Goal: Task Accomplishment & Management: Manage account settings

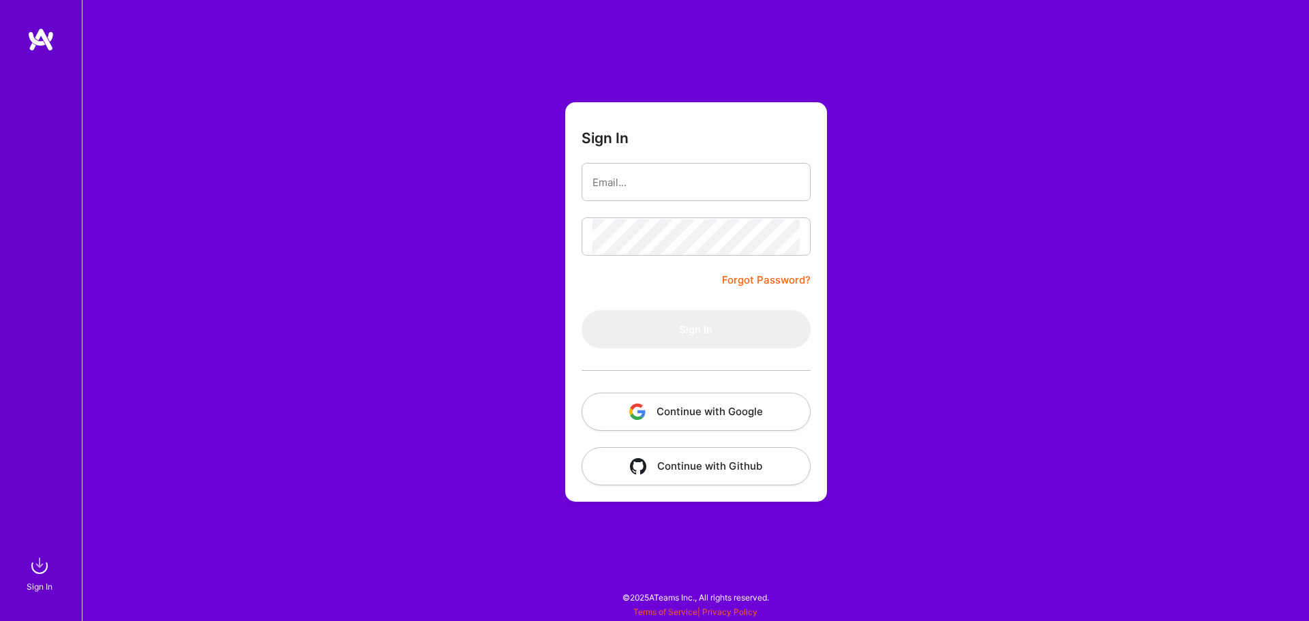
click at [699, 409] on button "Continue with Google" at bounding box center [696, 412] width 229 height 38
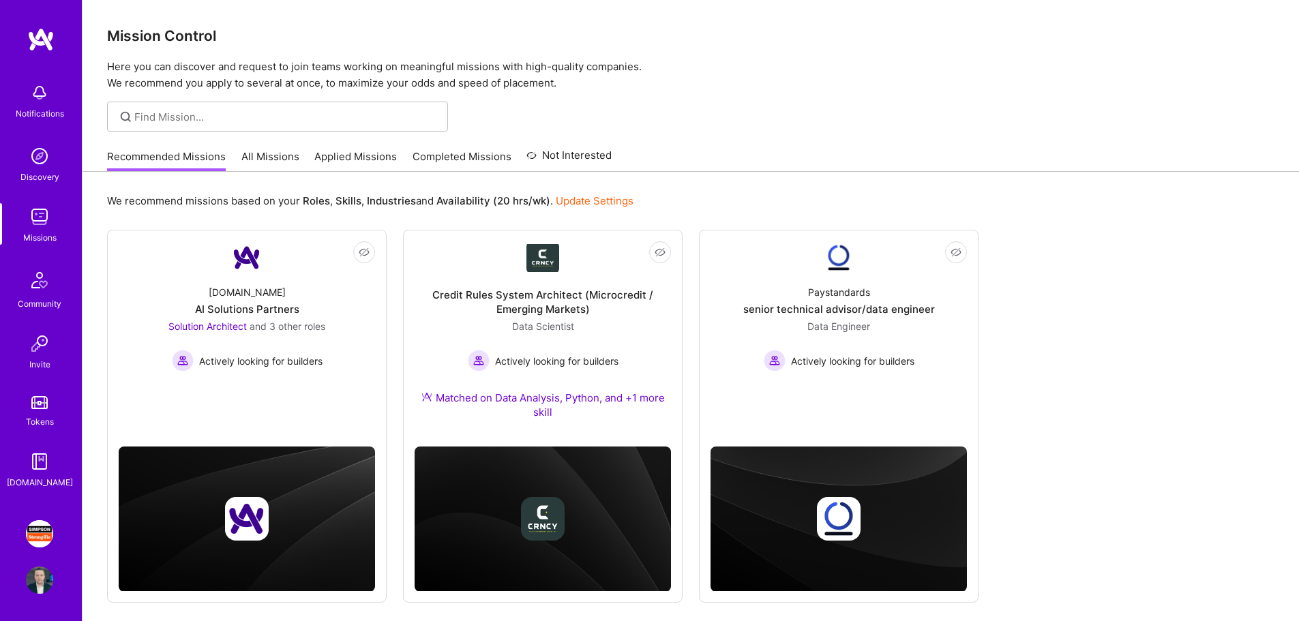
click at [42, 534] on img at bounding box center [39, 533] width 27 height 27
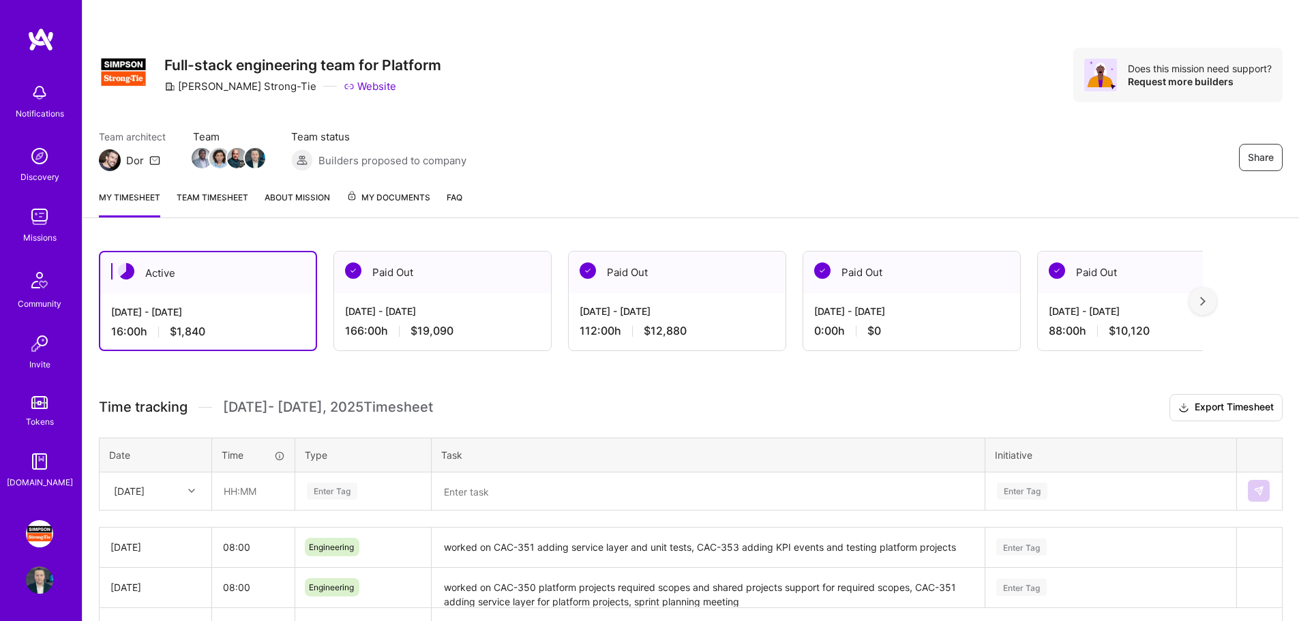
click at [380, 199] on span "My Documents" at bounding box center [388, 197] width 84 height 15
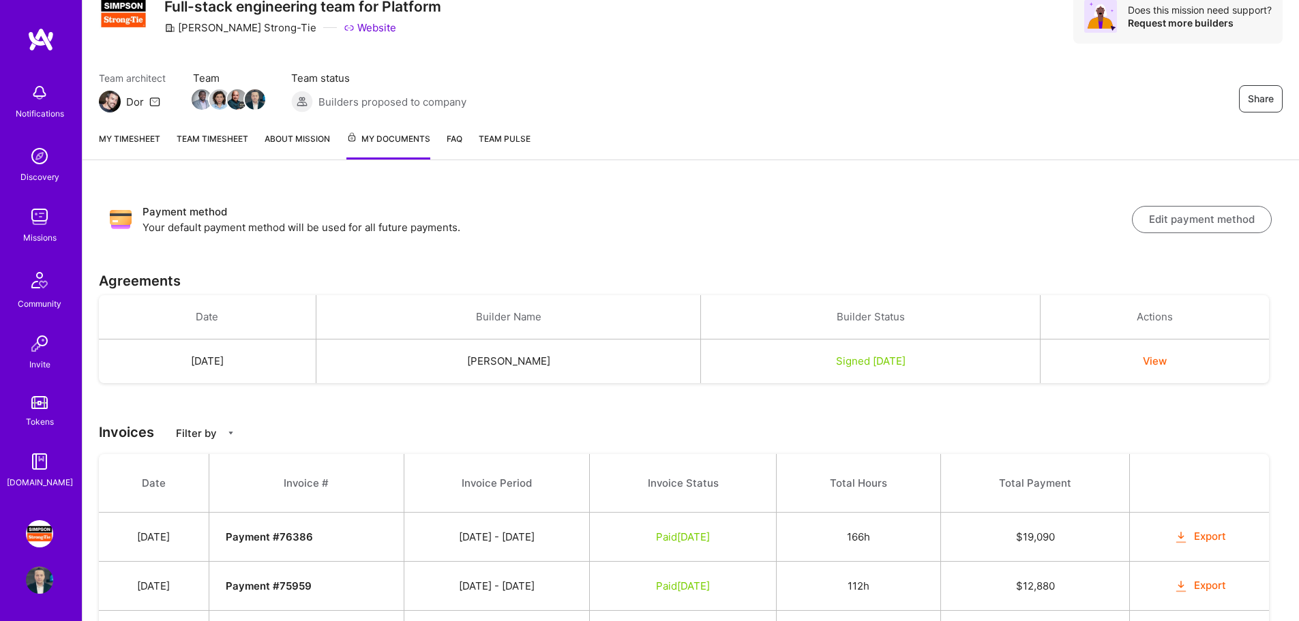
scroll to position [44, 0]
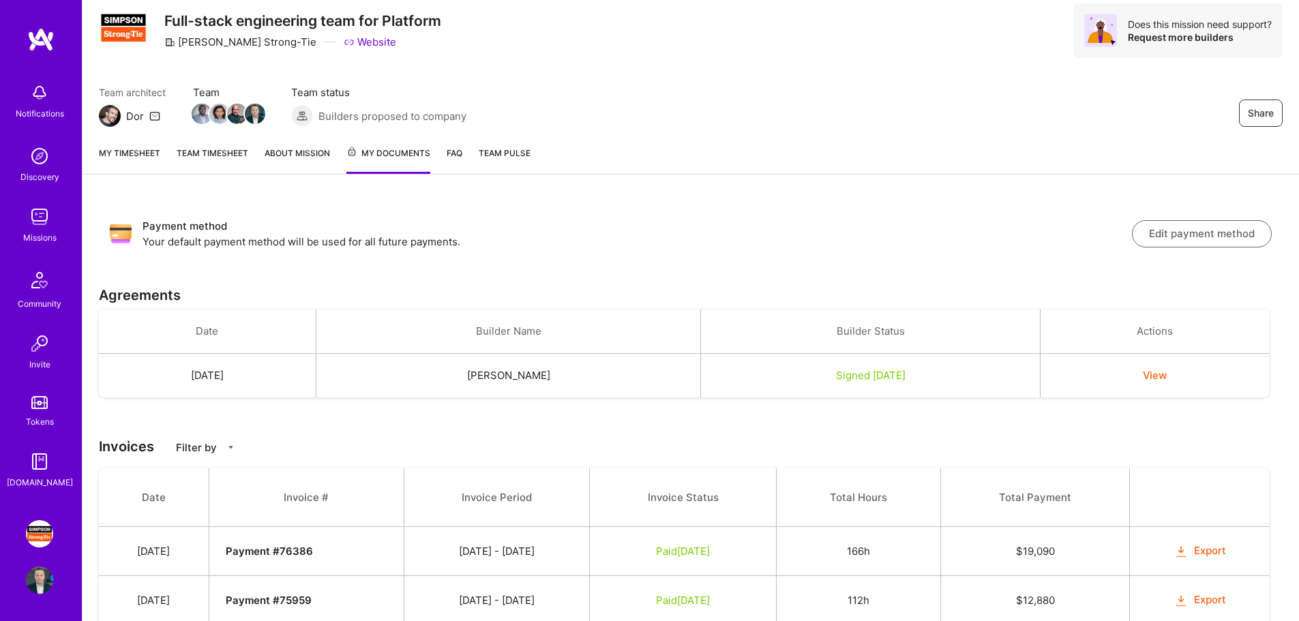
click at [209, 448] on p "Filter by" at bounding box center [196, 447] width 41 height 14
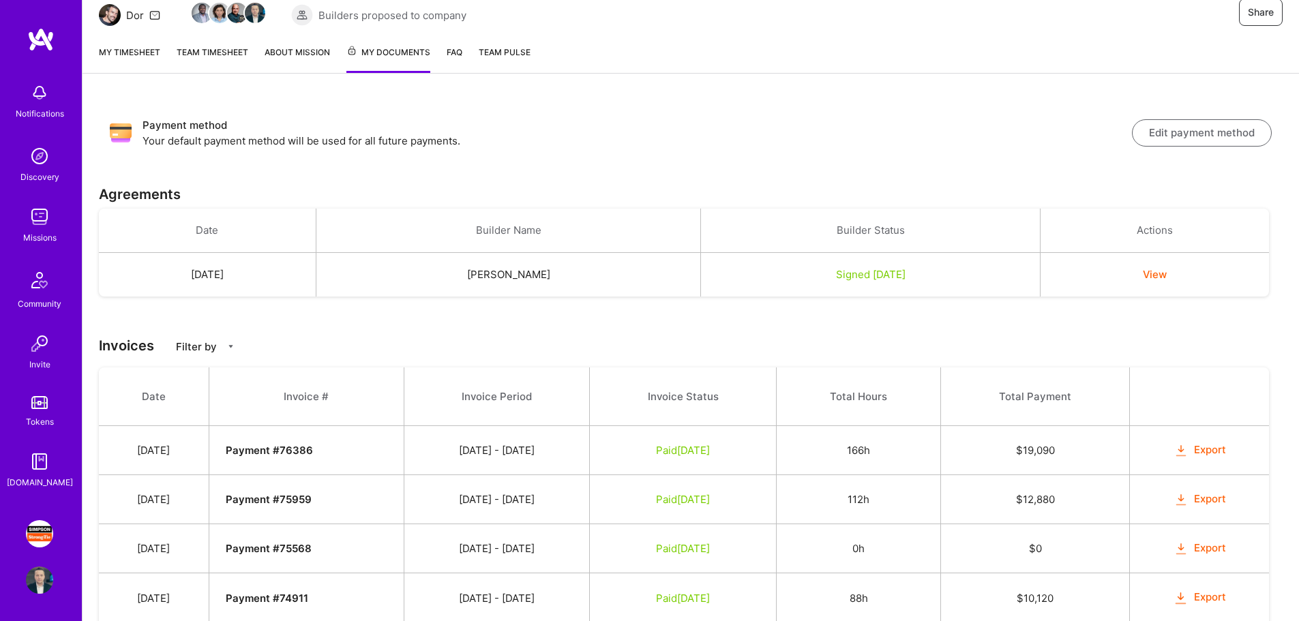
scroll to position [112, 0]
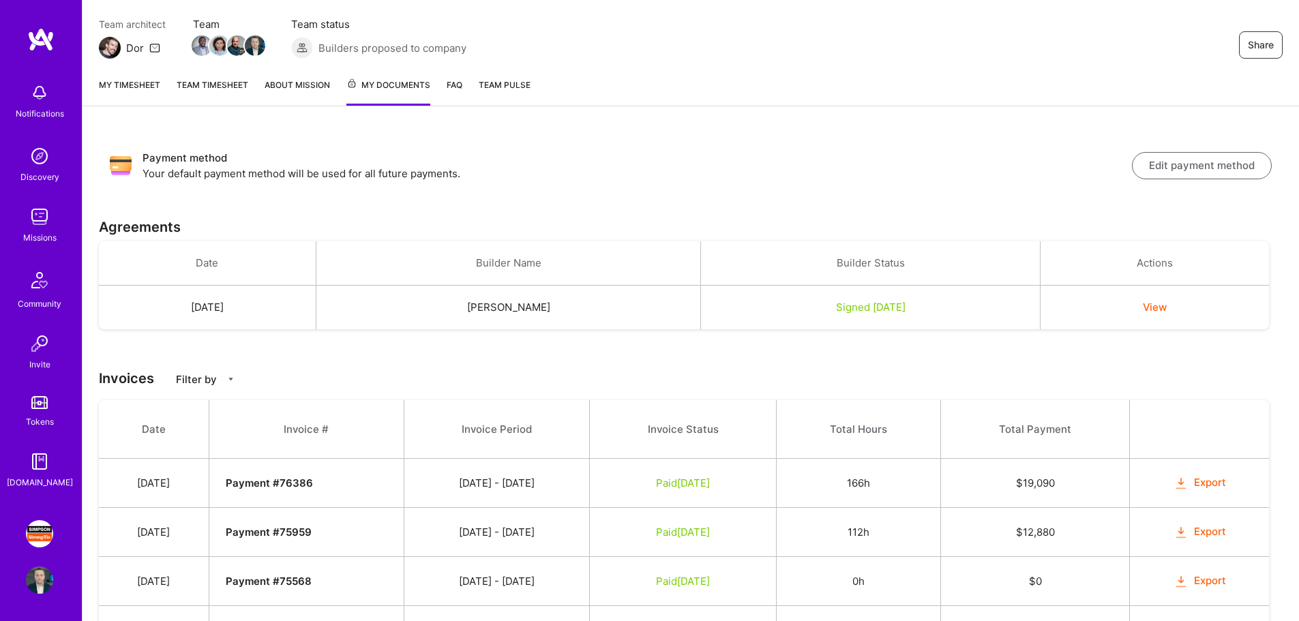
click at [1166, 307] on button "View" at bounding box center [1155, 307] width 24 height 14
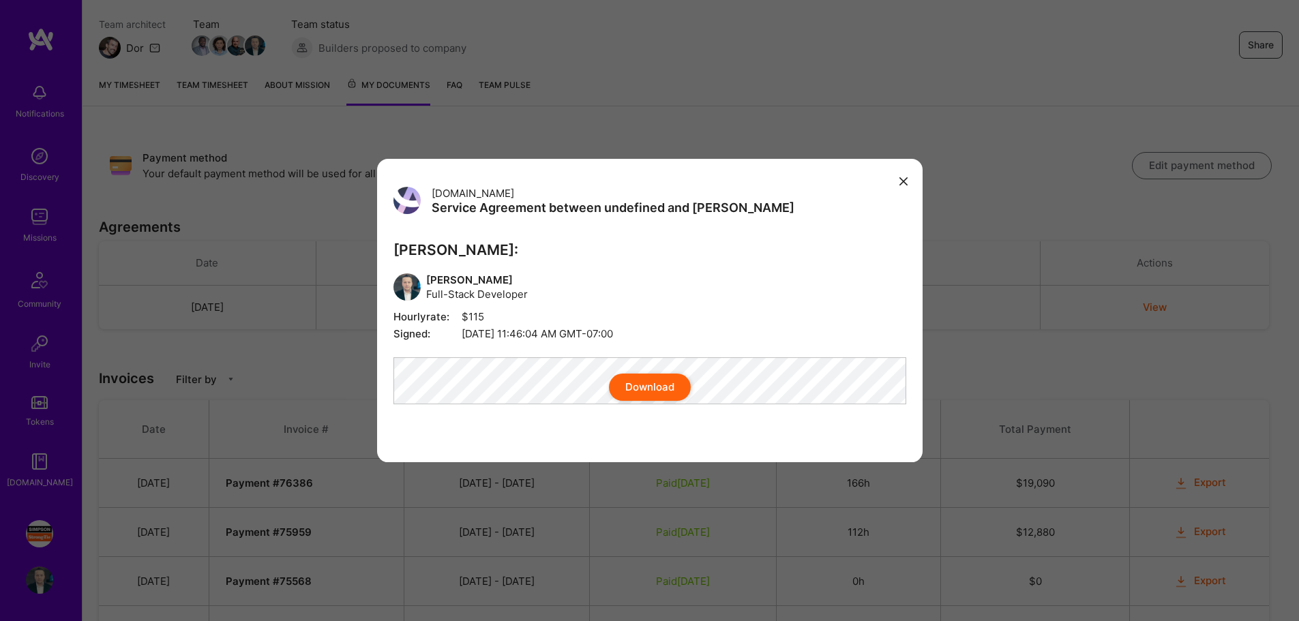
click at [652, 391] on button "Download" at bounding box center [650, 387] width 82 height 27
drag, startPoint x: 901, startPoint y: 167, endPoint x: 903, endPoint y: 189, distance: 21.9
click at [901, 170] on button "modal" at bounding box center [903, 181] width 16 height 22
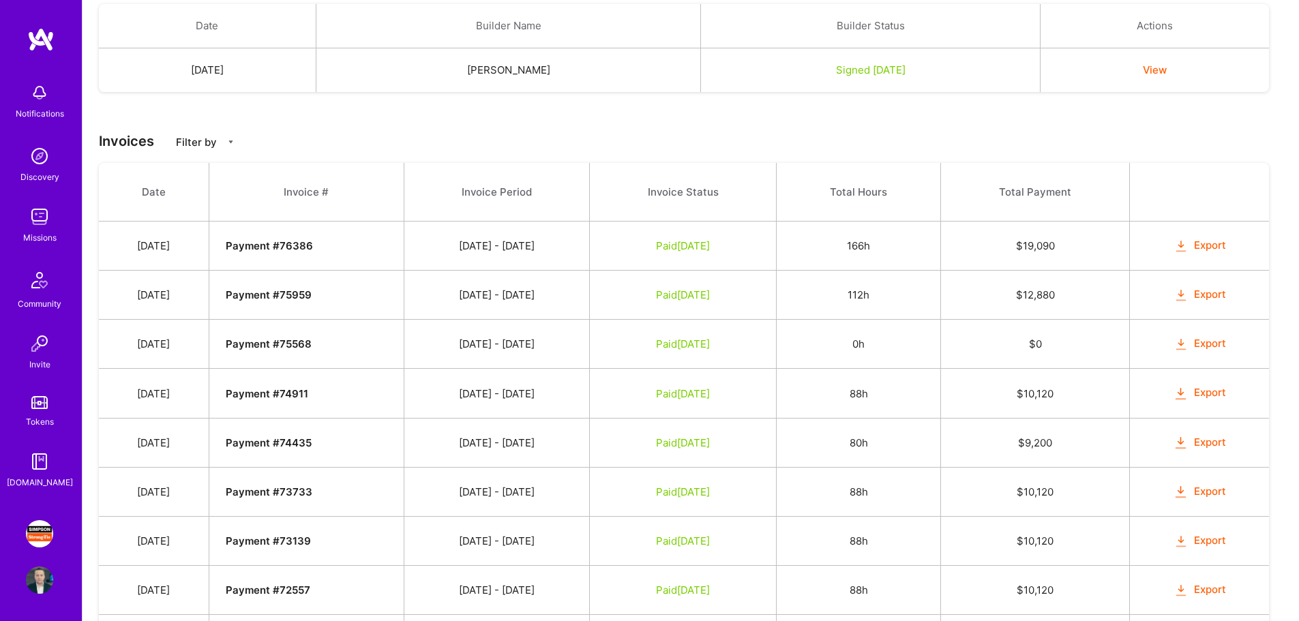
scroll to position [385, 0]
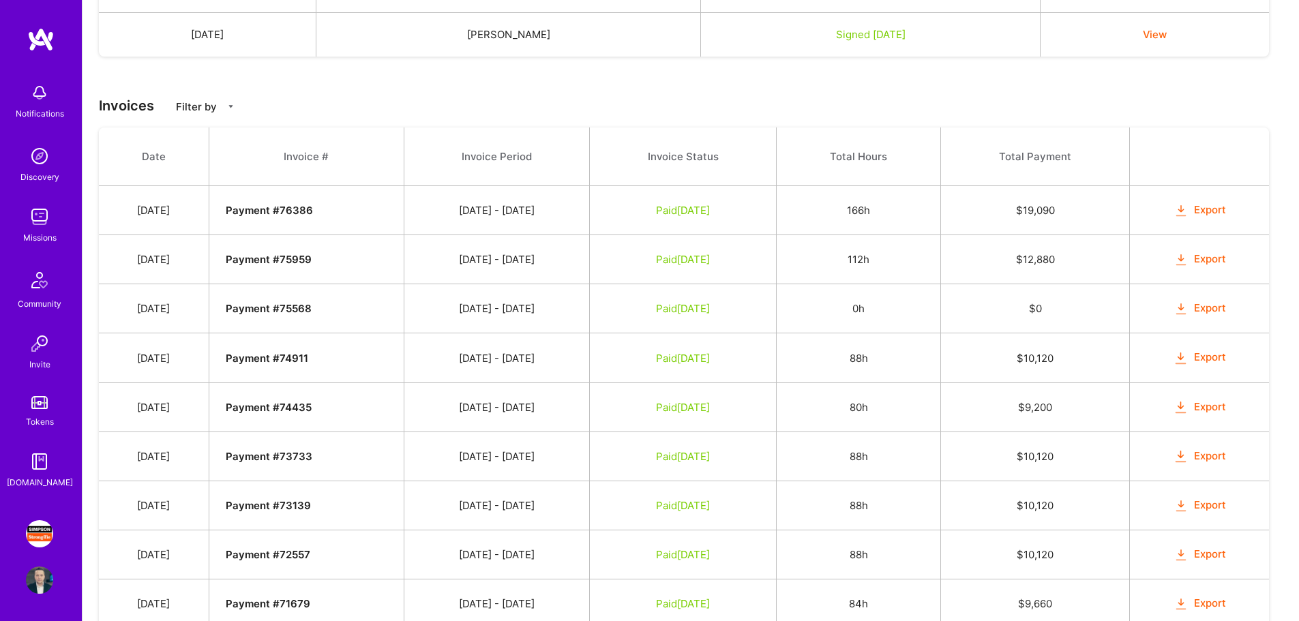
click at [1208, 209] on button "Export" at bounding box center [1199, 210] width 53 height 16
click at [1216, 257] on button "Export" at bounding box center [1199, 260] width 53 height 16
